Goal: Task Accomplishment & Management: Manage account settings

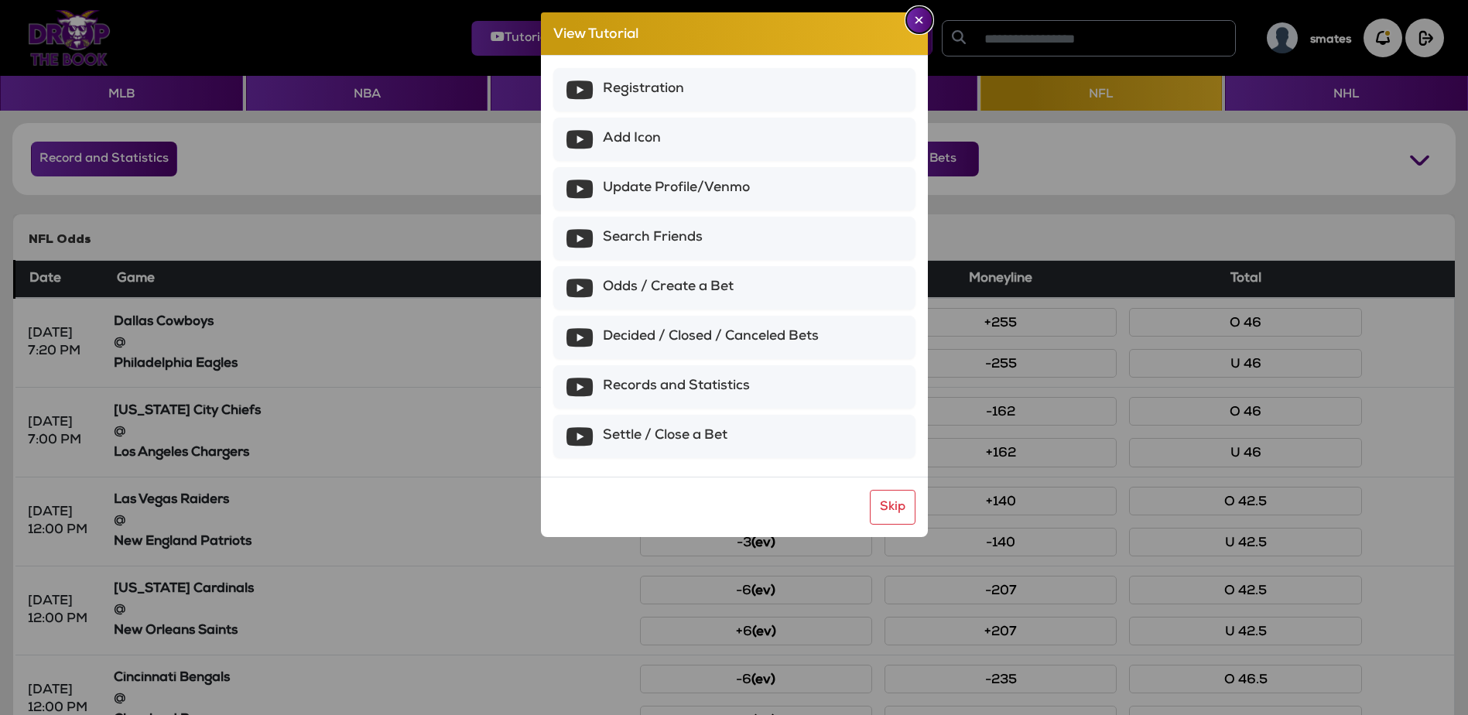
click at [923, 22] on button "Close" at bounding box center [919, 20] width 26 height 26
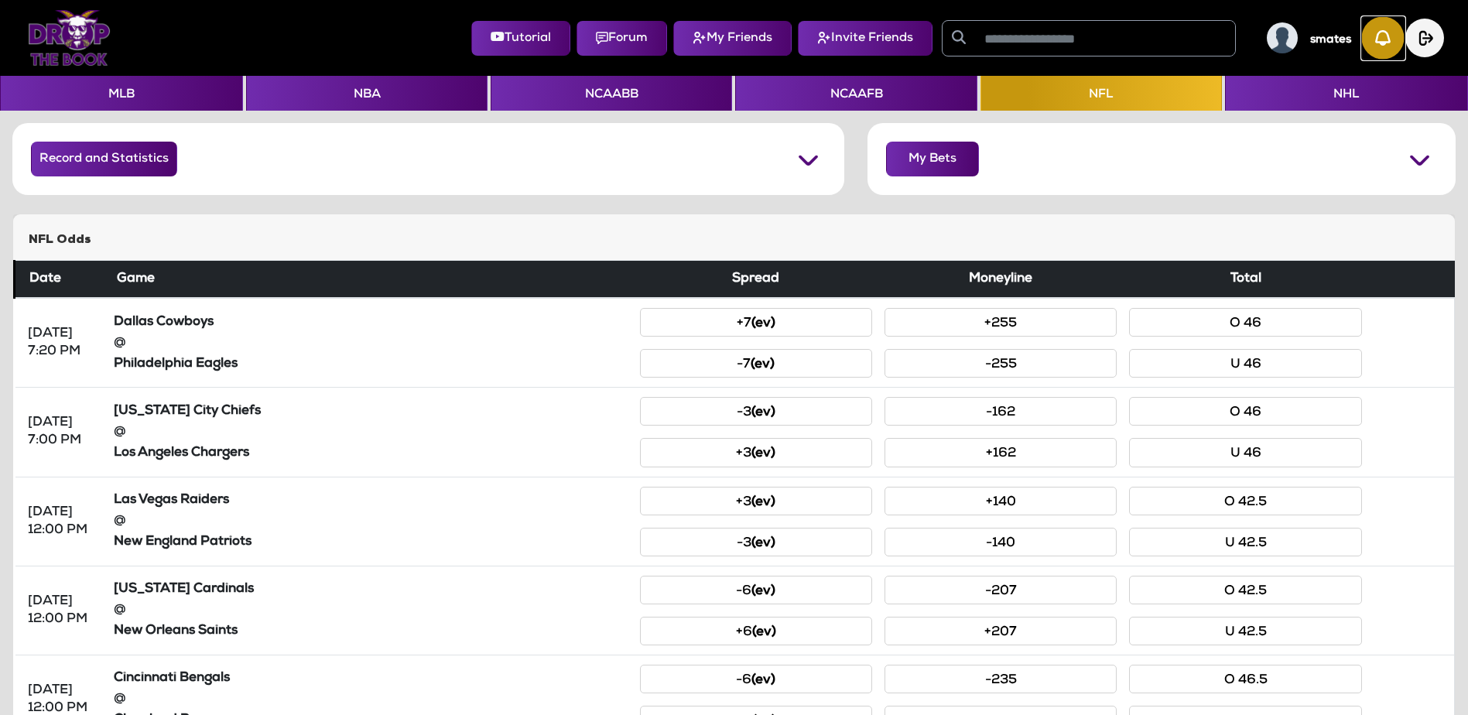
click at [1382, 54] on img "button" at bounding box center [1383, 38] width 43 height 43
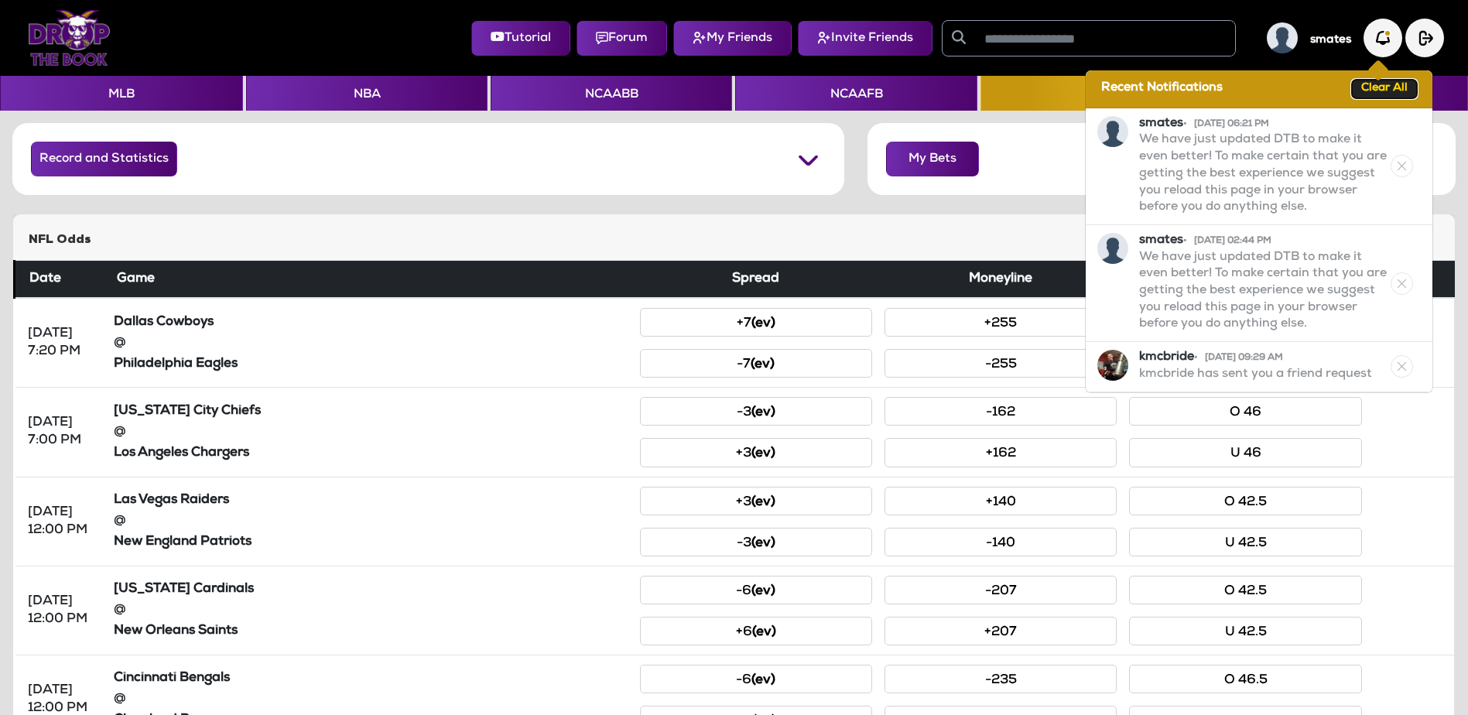
click at [1385, 88] on button "Clear All" at bounding box center [1384, 89] width 65 height 19
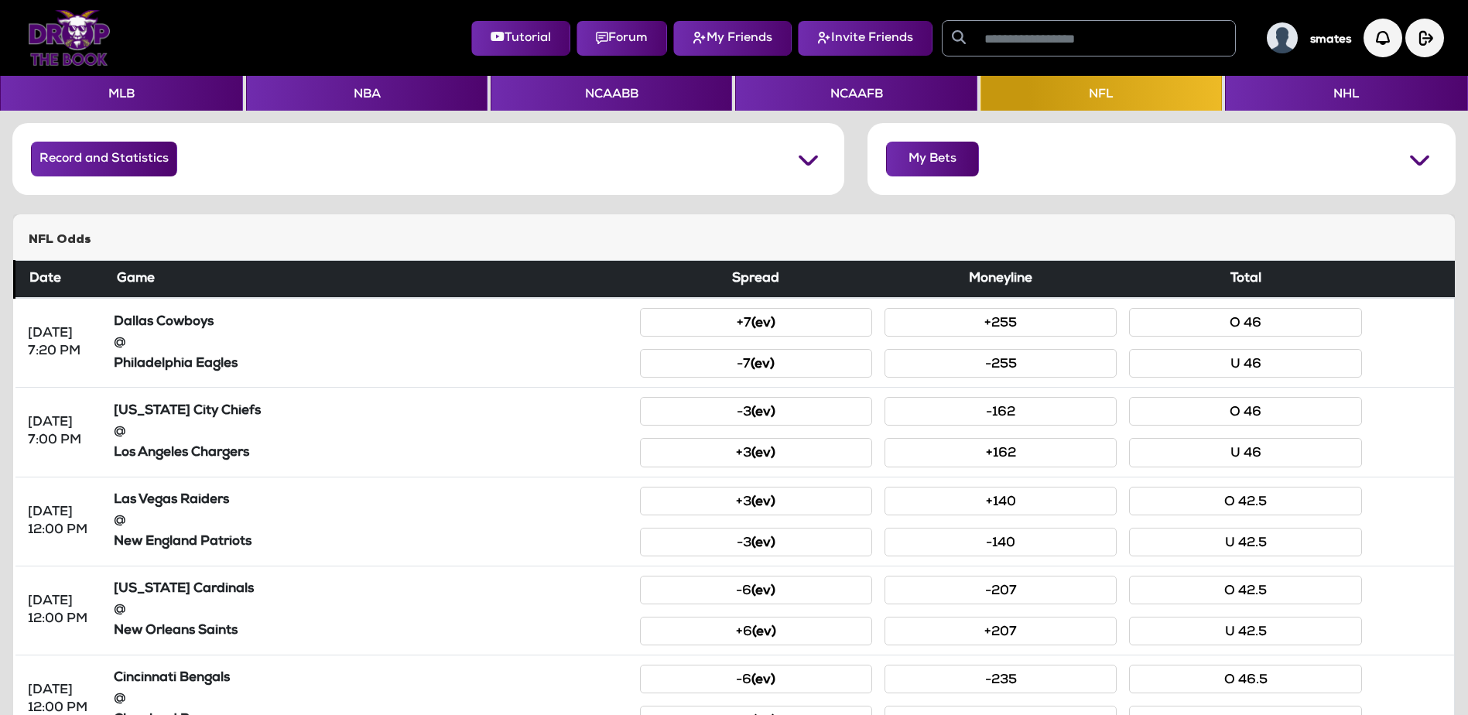
click at [1272, 43] on img at bounding box center [1282, 37] width 31 height 31
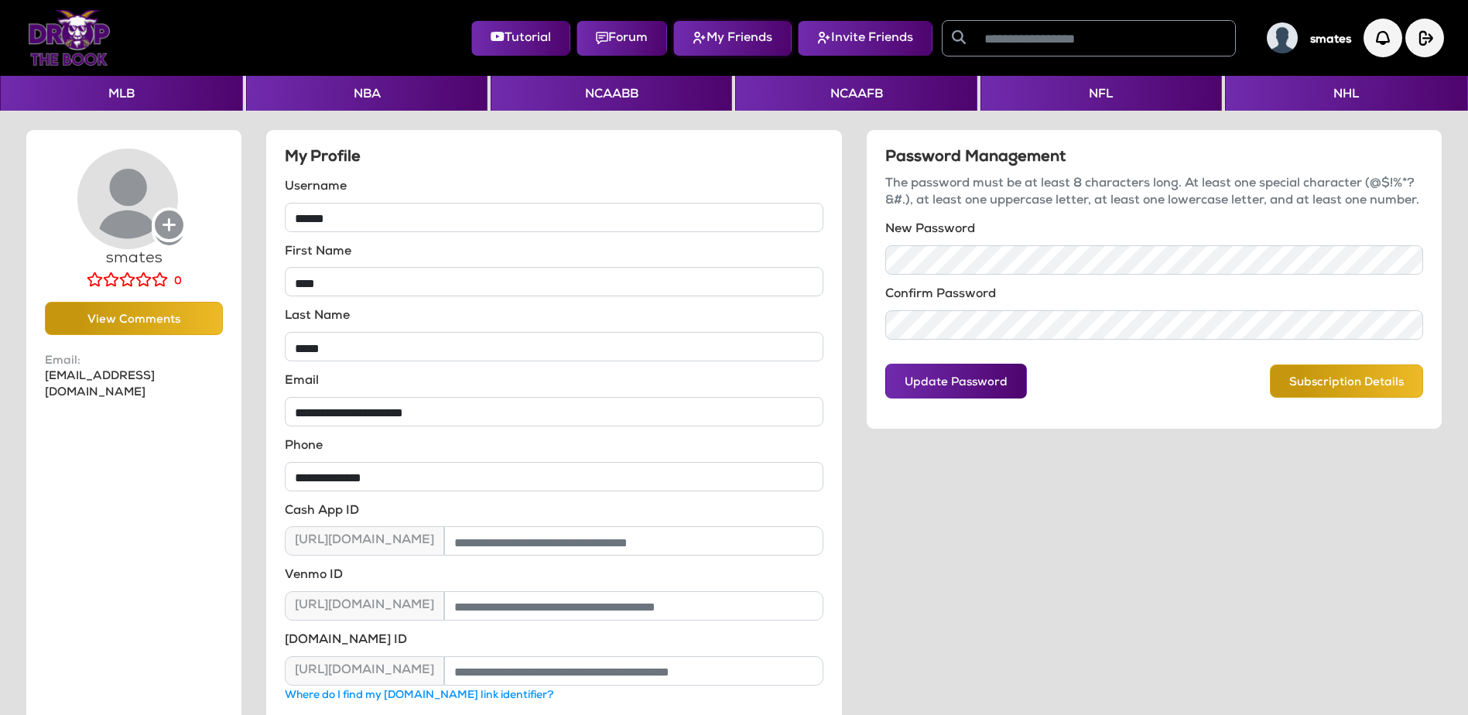
click at [711, 47] on button "My Friends" at bounding box center [732, 38] width 118 height 35
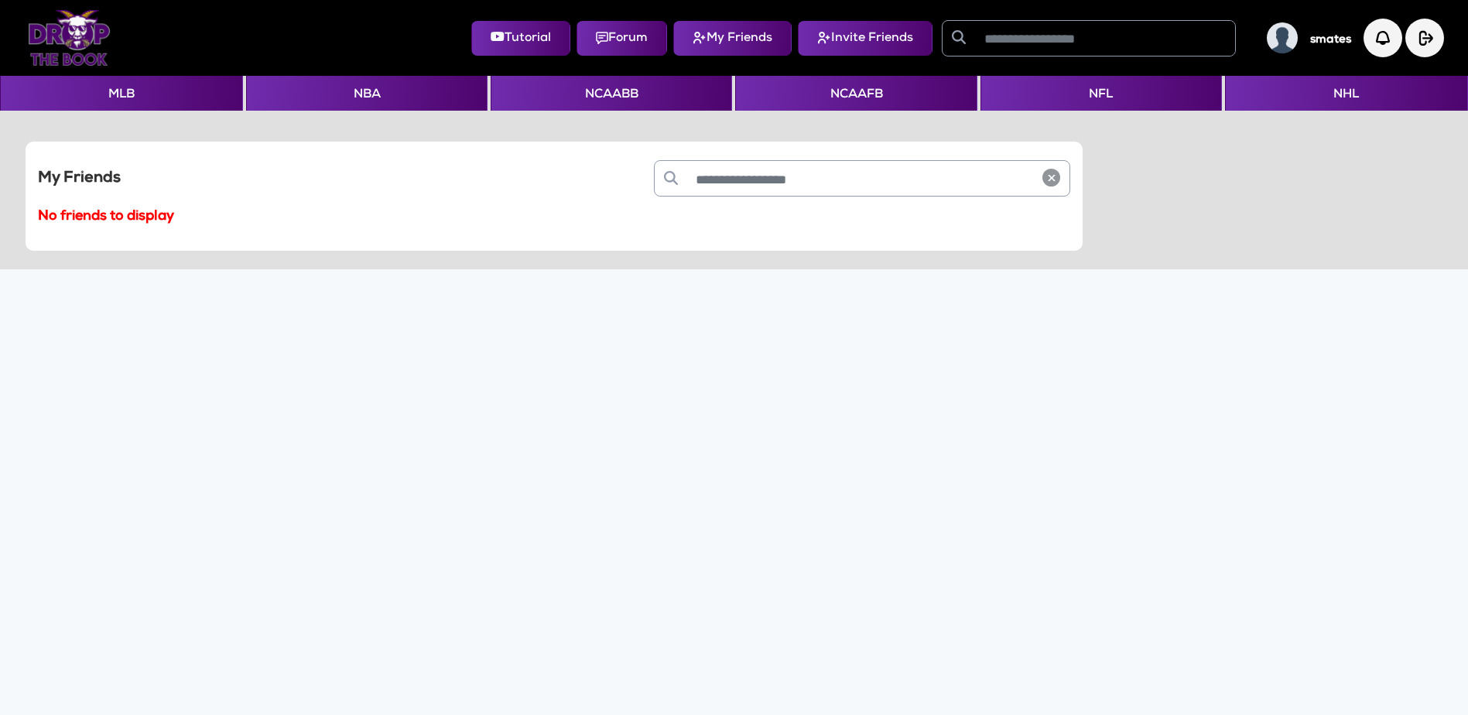
click at [1284, 44] on img at bounding box center [1282, 37] width 31 height 31
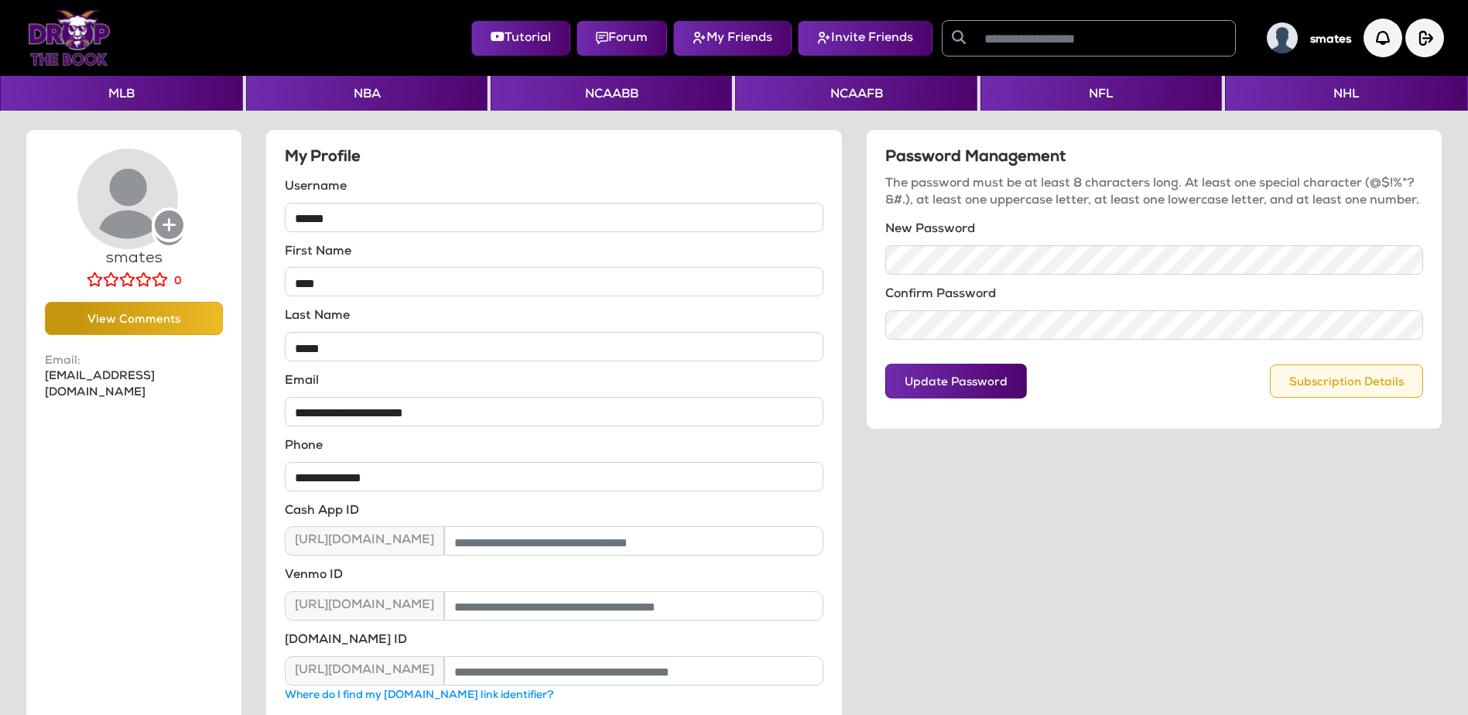
click at [1362, 386] on button "Subscription Details" at bounding box center [1346, 381] width 153 height 33
click at [1424, 43] on img "button" at bounding box center [1424, 38] width 39 height 39
